Goal: Task Accomplishment & Management: Complete application form

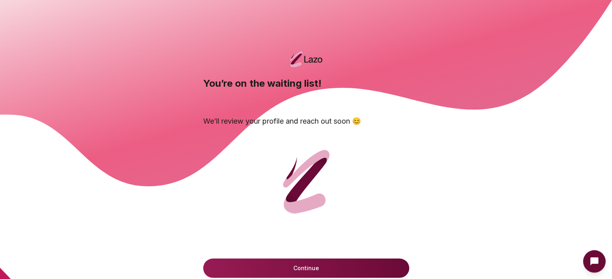
click at [481, 107] on icon at bounding box center [304, 93] width 613 height 187
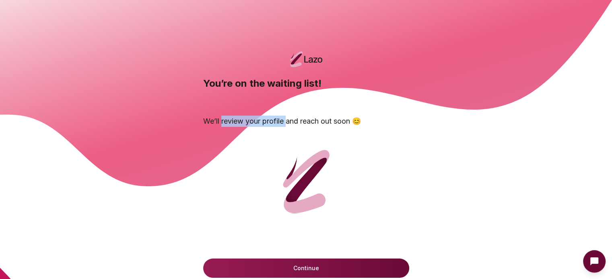
drag, startPoint x: 221, startPoint y: 119, endPoint x: 295, endPoint y: 121, distance: 73.6
click at [295, 121] on p "We’ll review your profile and reach out soon 😊" at bounding box center [306, 121] width 206 height 11
click at [475, 148] on icon at bounding box center [306, 93] width 612 height 187
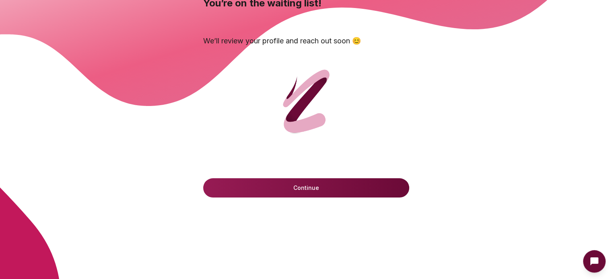
click at [369, 190] on button "Continue" at bounding box center [306, 188] width 206 height 19
